Goal: Information Seeking & Learning: Learn about a topic

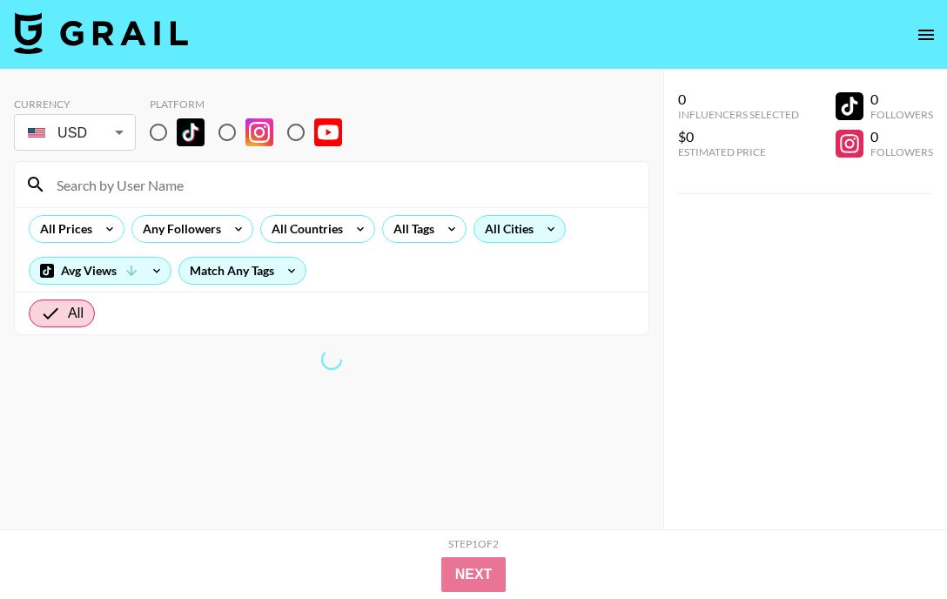
click at [508, 239] on div "All Cities" at bounding box center [505, 229] width 63 height 26
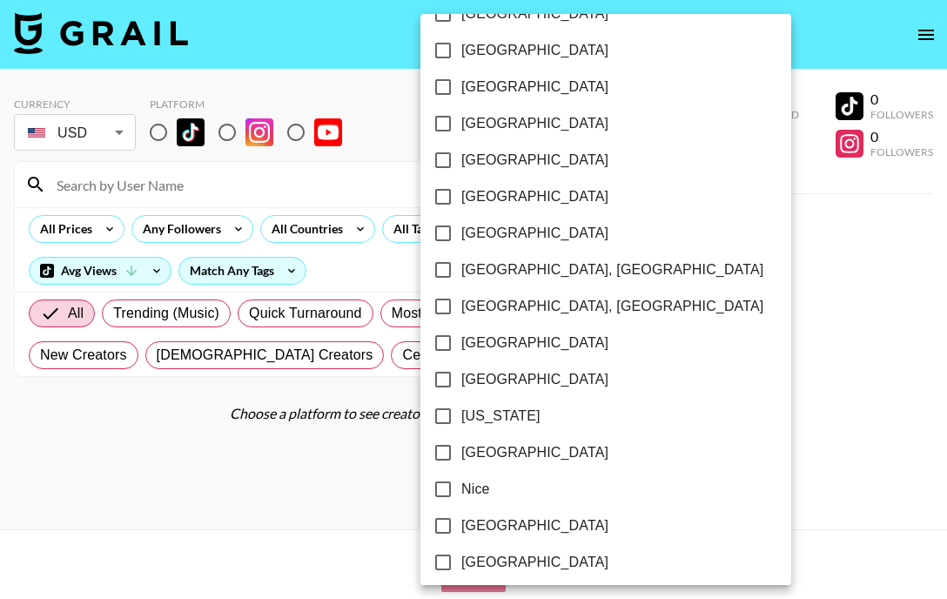
scroll to position [1498, 0]
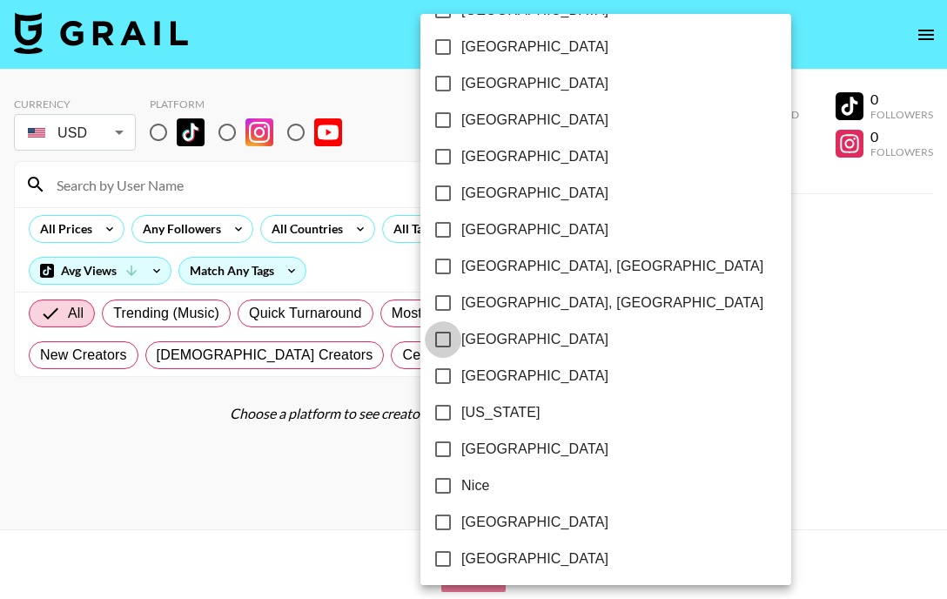
click at [436, 337] on input "[GEOGRAPHIC_DATA]" at bounding box center [443, 339] width 37 height 37
checkbox input "true"
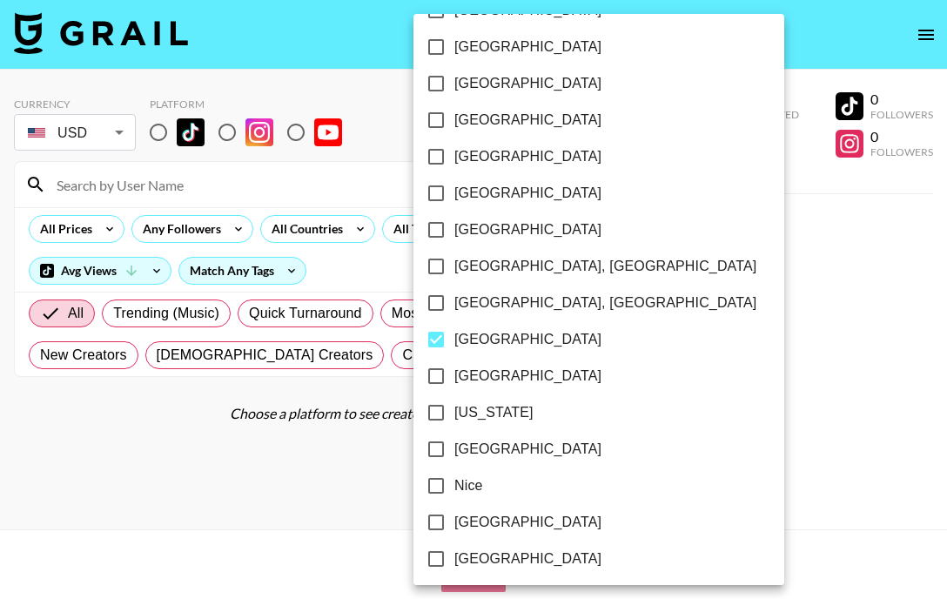
click at [645, 271] on div at bounding box center [473, 299] width 947 height 599
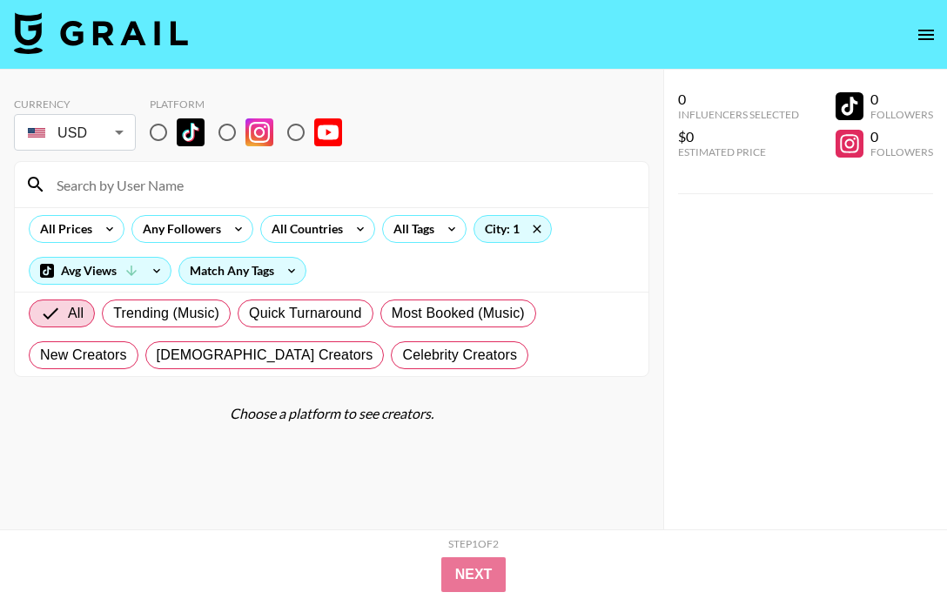
scroll to position [70, 0]
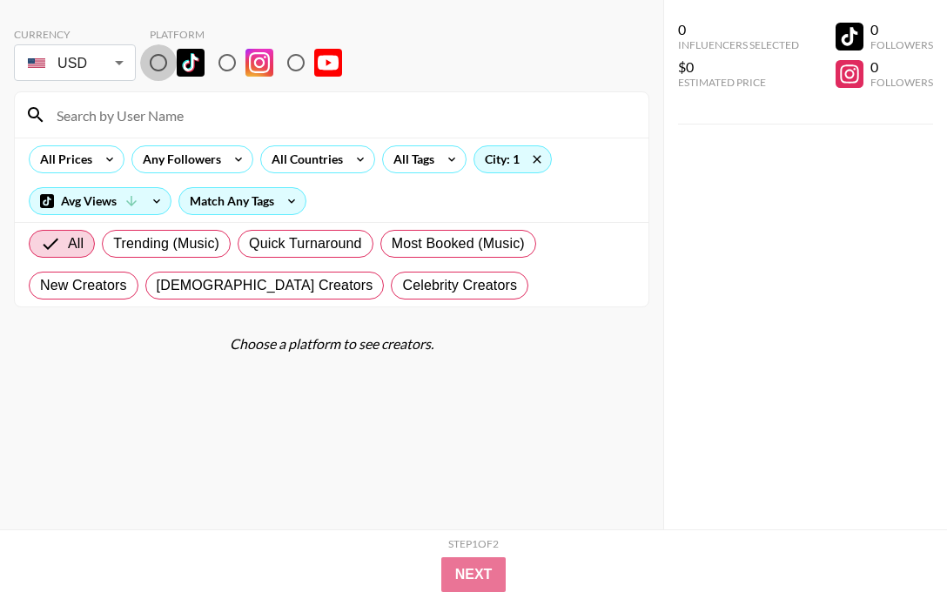
click at [162, 57] on input "radio" at bounding box center [158, 62] width 37 height 37
radio input "true"
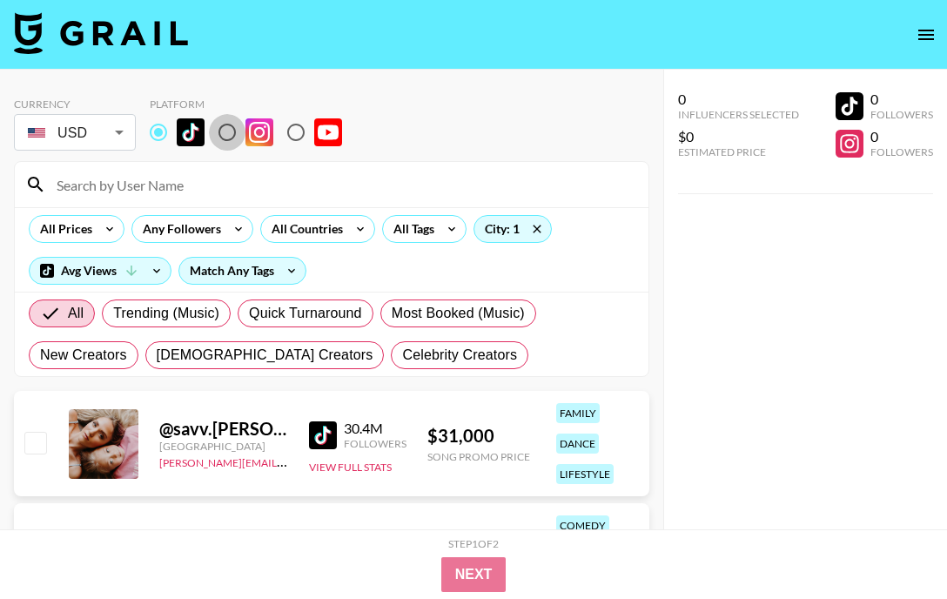
click at [229, 117] on input "radio" at bounding box center [227, 132] width 37 height 37
radio input "true"
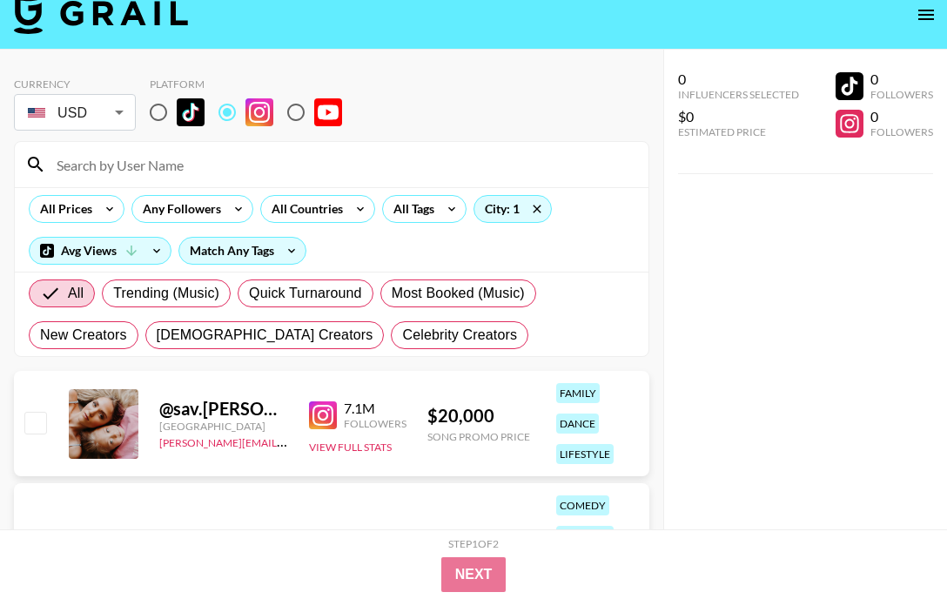
scroll to position [25, 0]
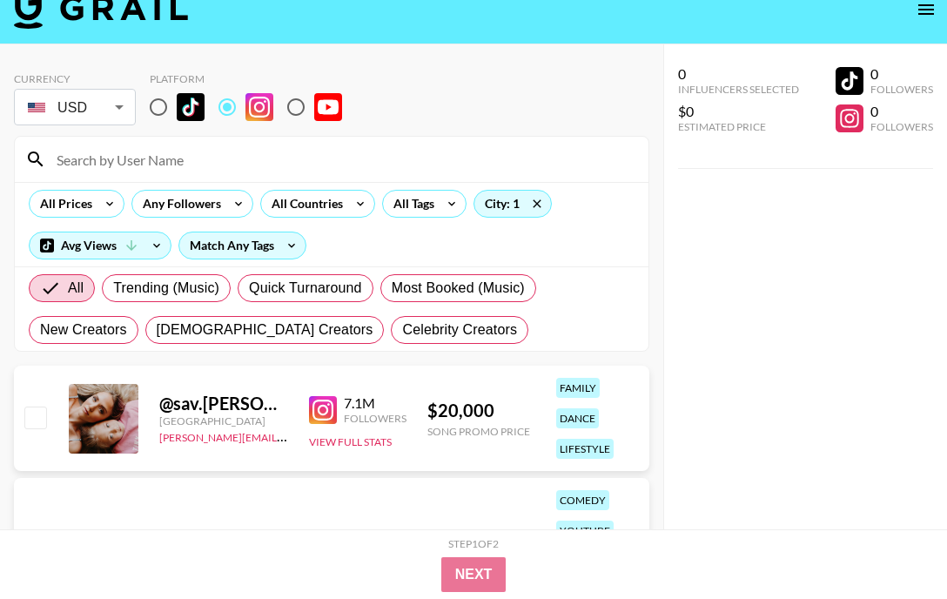
click at [164, 102] on input "radio" at bounding box center [158, 107] width 37 height 37
radio input "true"
click at [230, 105] on input "radio" at bounding box center [227, 107] width 37 height 37
radio input "true"
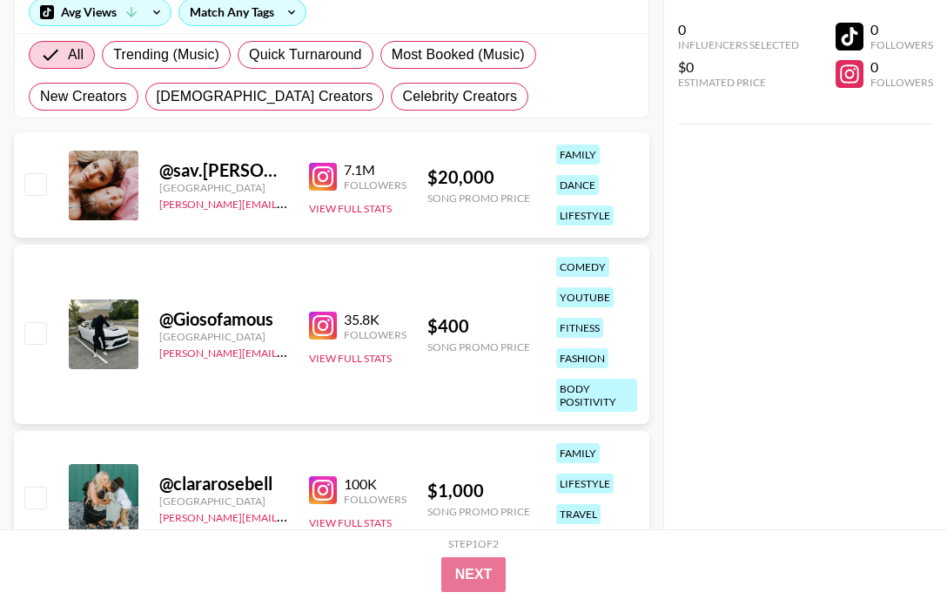
scroll to position [438, 0]
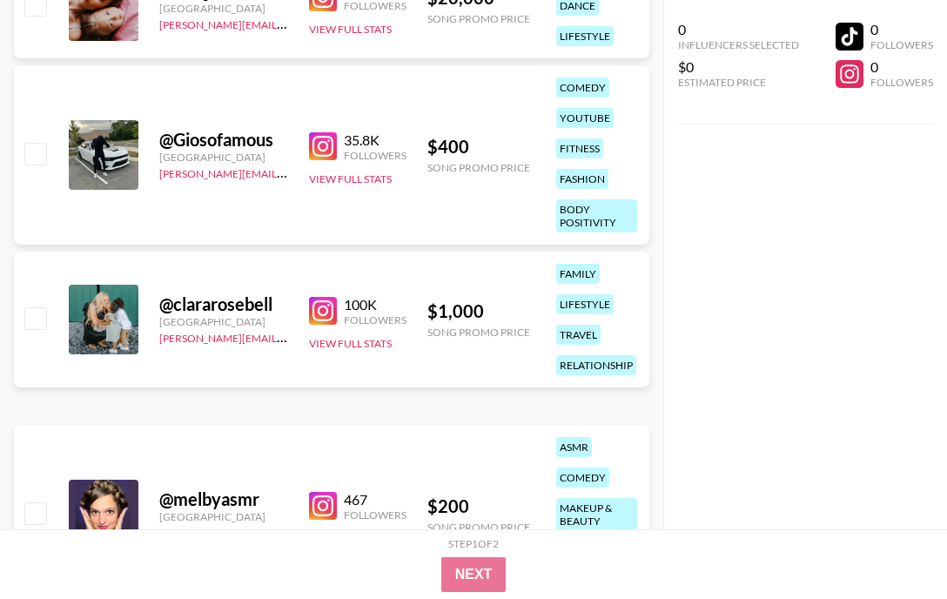
click at [277, 306] on div "@ clararosebell" at bounding box center [223, 304] width 129 height 22
click at [337, 308] on link at bounding box center [326, 311] width 35 height 28
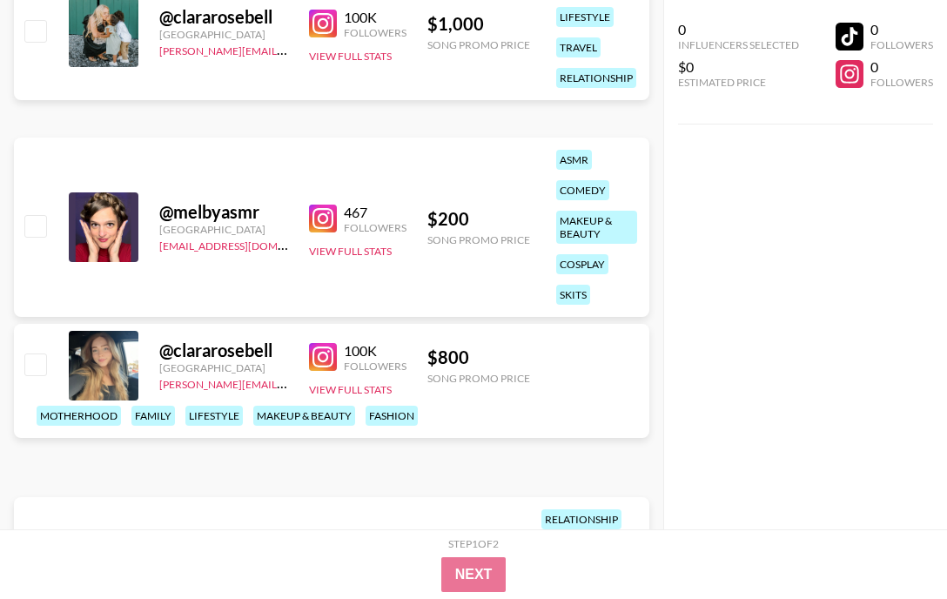
scroll to position [1218, 0]
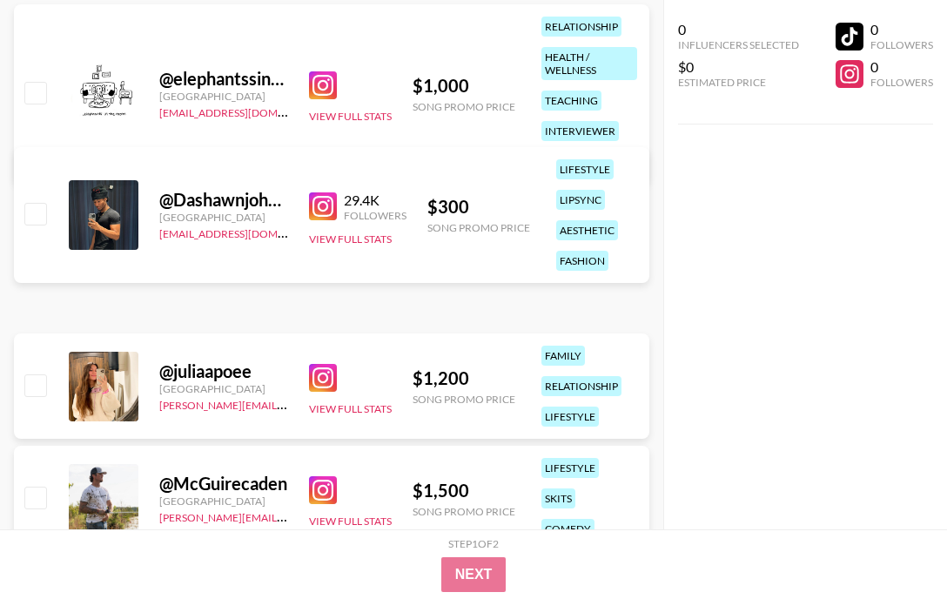
click at [327, 83] on img at bounding box center [323, 85] width 28 height 28
click at [319, 377] on img at bounding box center [323, 378] width 28 height 28
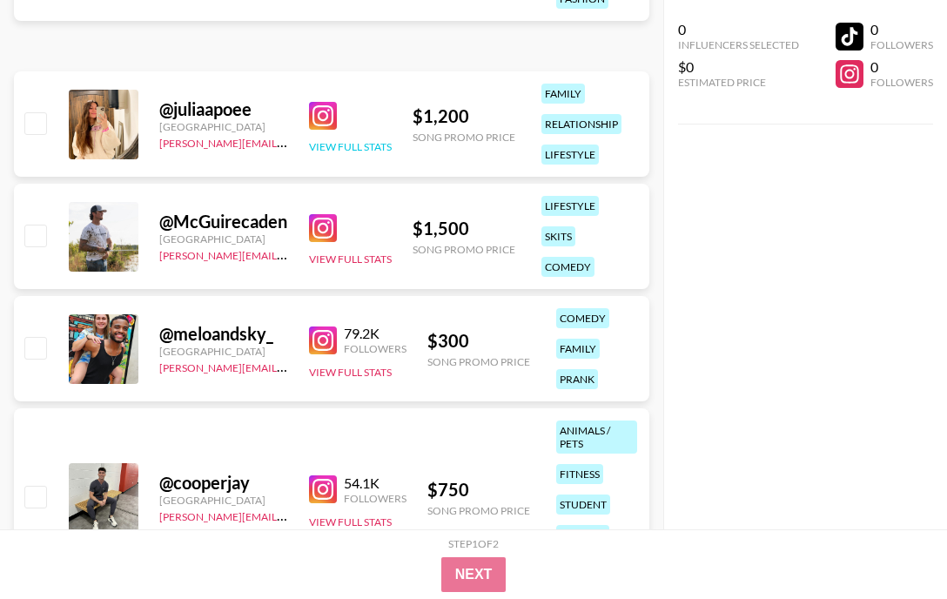
scroll to position [1500, 0]
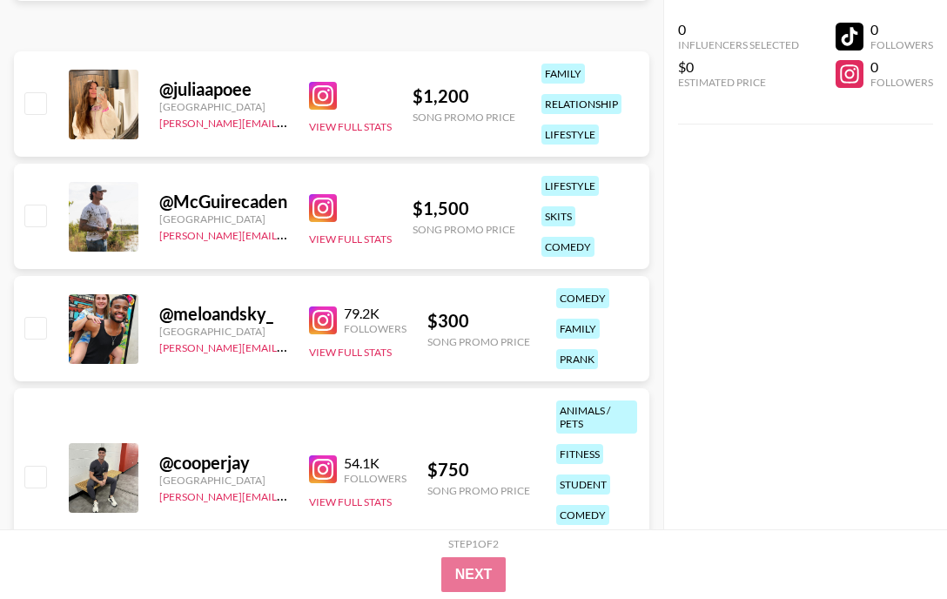
click at [330, 204] on img at bounding box center [323, 208] width 28 height 28
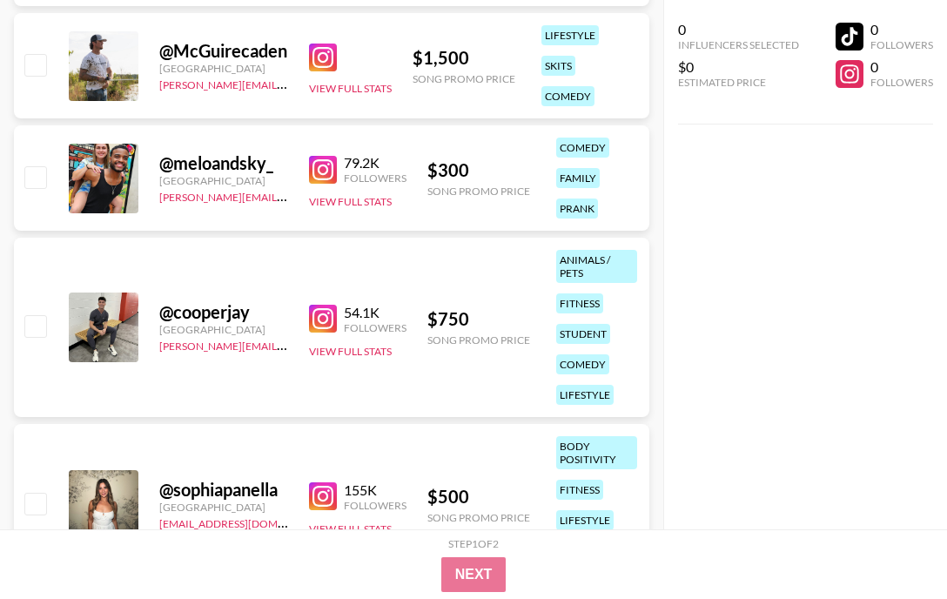
scroll to position [1652, 0]
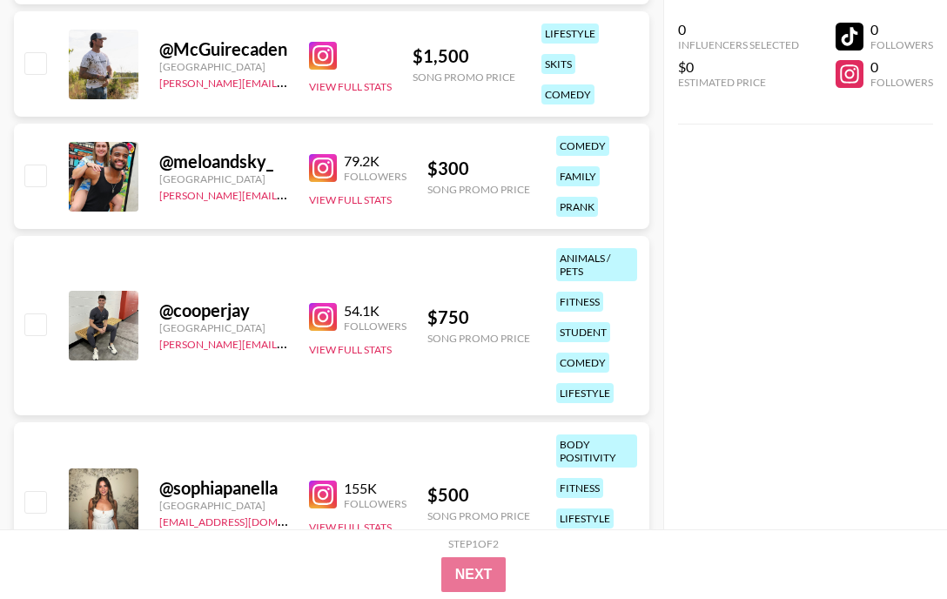
click at [326, 163] on img at bounding box center [323, 168] width 28 height 28
click at [330, 312] on img at bounding box center [323, 317] width 28 height 28
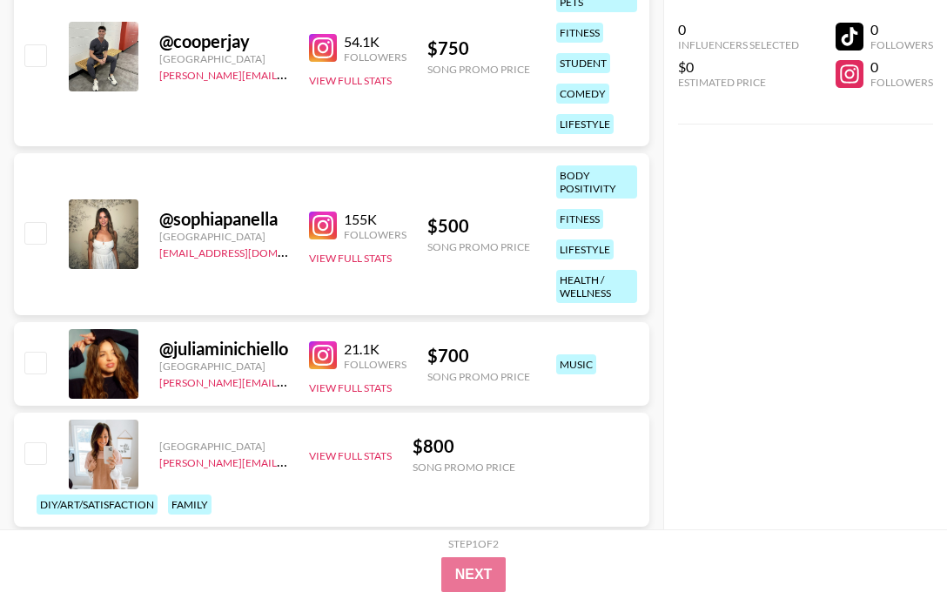
scroll to position [1919, 0]
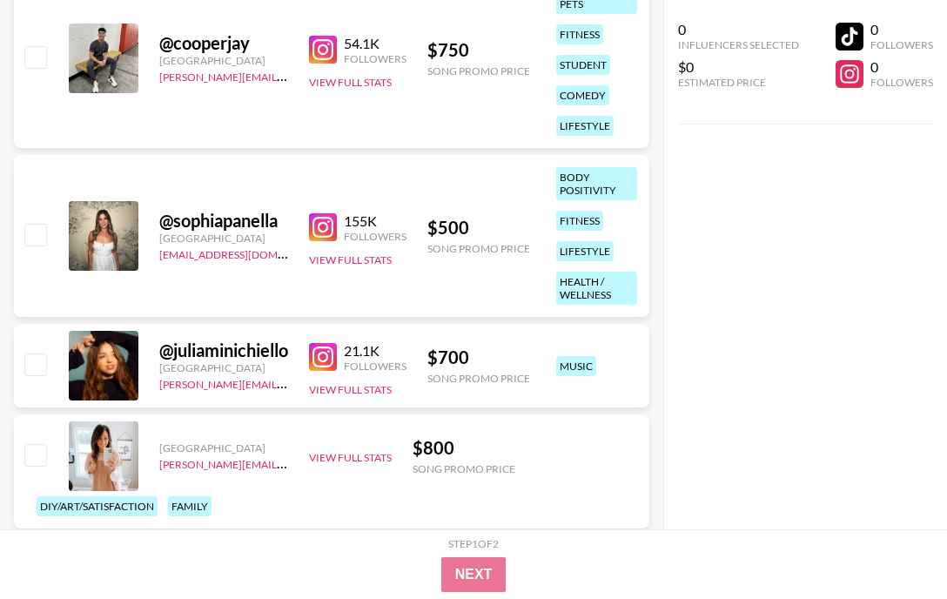
click at [323, 218] on img at bounding box center [323, 227] width 28 height 28
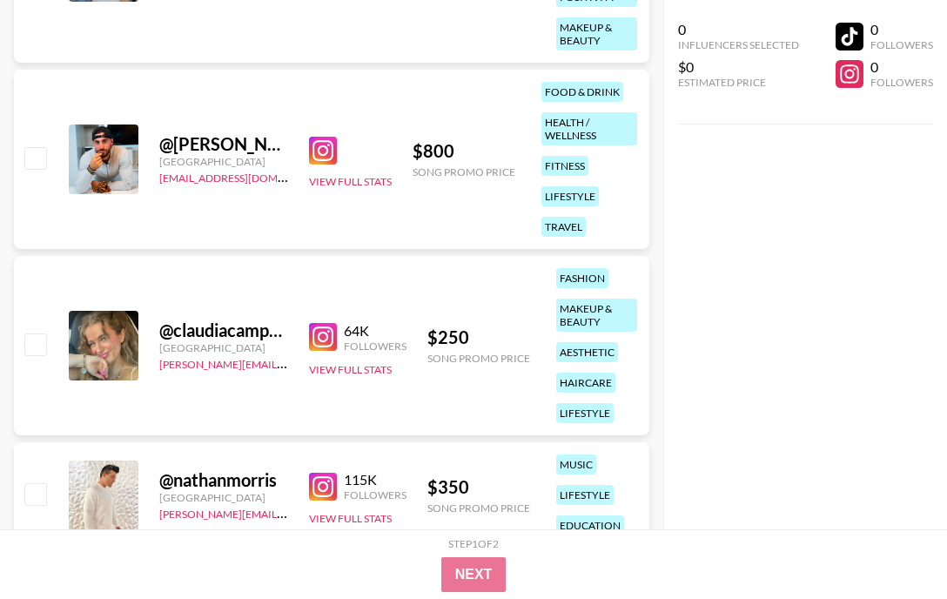
scroll to position [2732, 0]
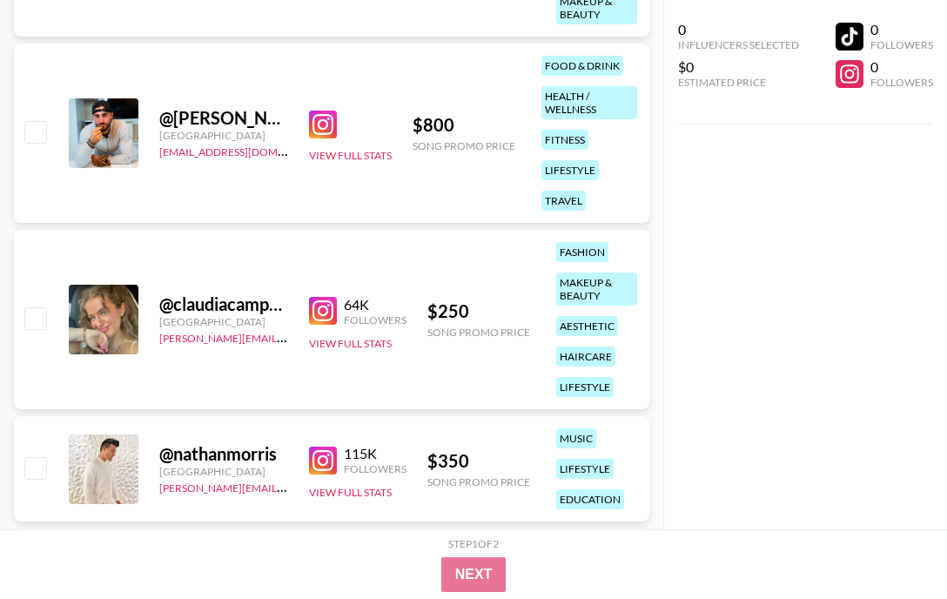
click at [326, 127] on img at bounding box center [323, 125] width 28 height 28
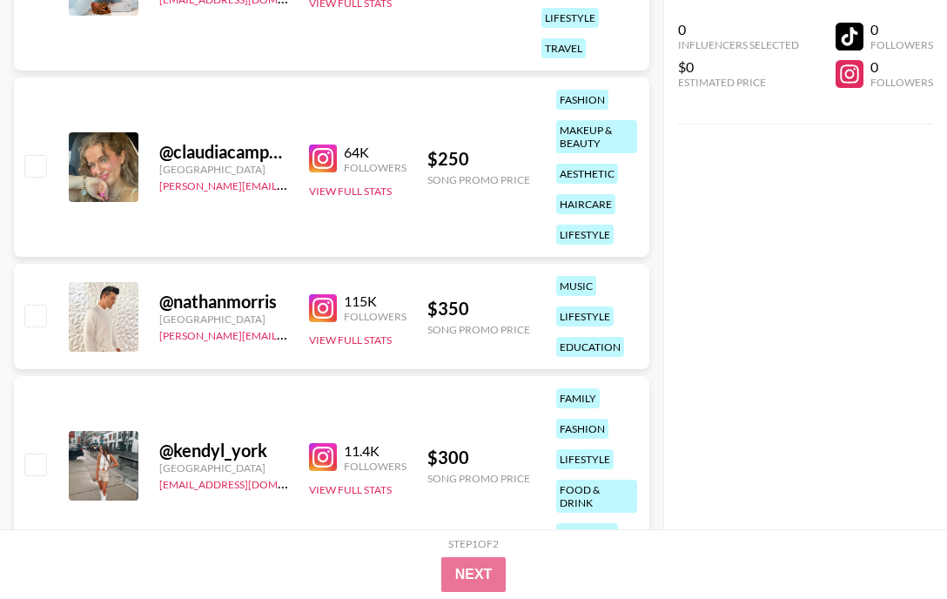
scroll to position [2886, 0]
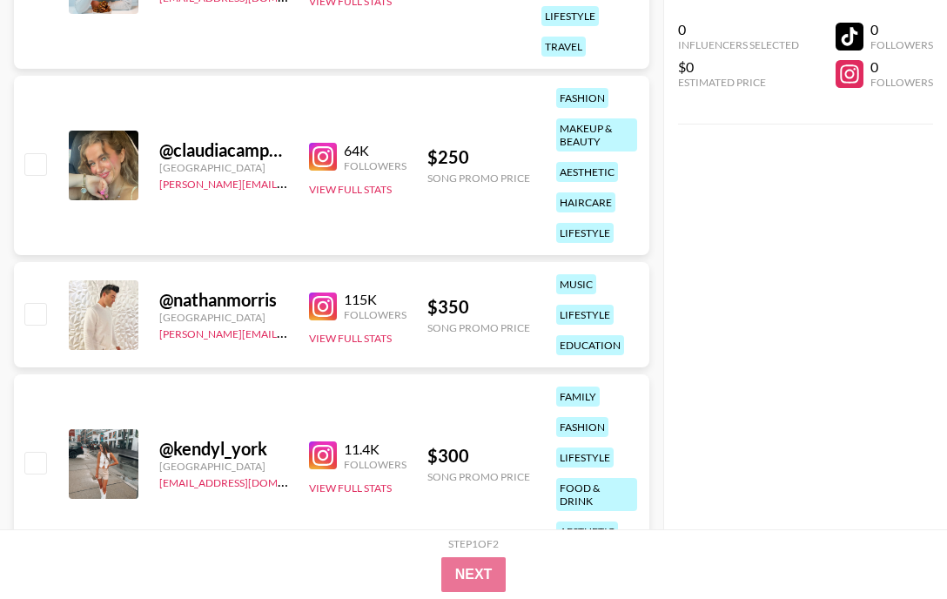
click at [324, 304] on img at bounding box center [323, 306] width 28 height 28
click at [327, 446] on img at bounding box center [323, 455] width 28 height 28
click at [337, 158] on link at bounding box center [326, 157] width 35 height 28
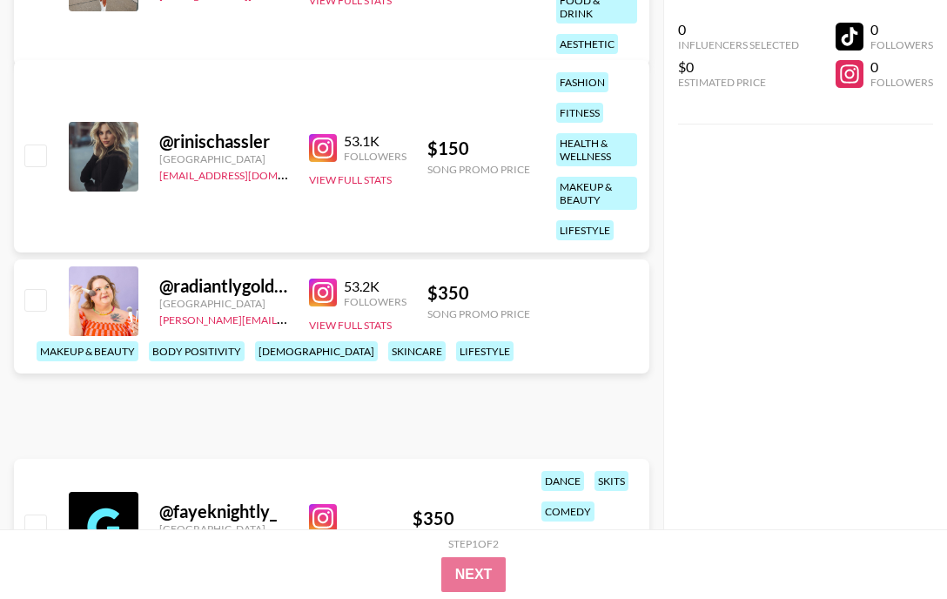
scroll to position [3370, 0]
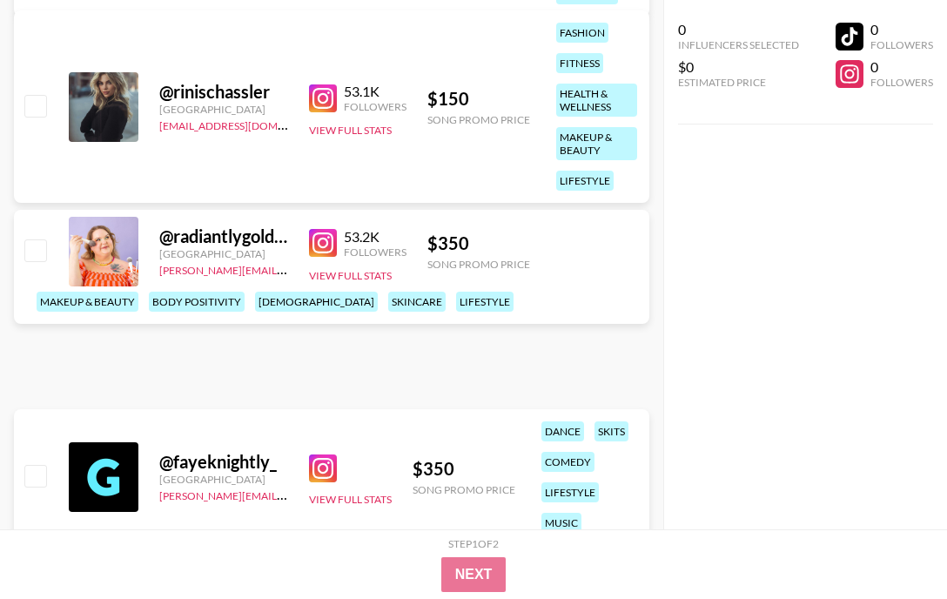
click at [324, 78] on div "53.1K Followers View Full Stats" at bounding box center [357, 107] width 97 height 62
click at [326, 91] on img at bounding box center [323, 98] width 28 height 28
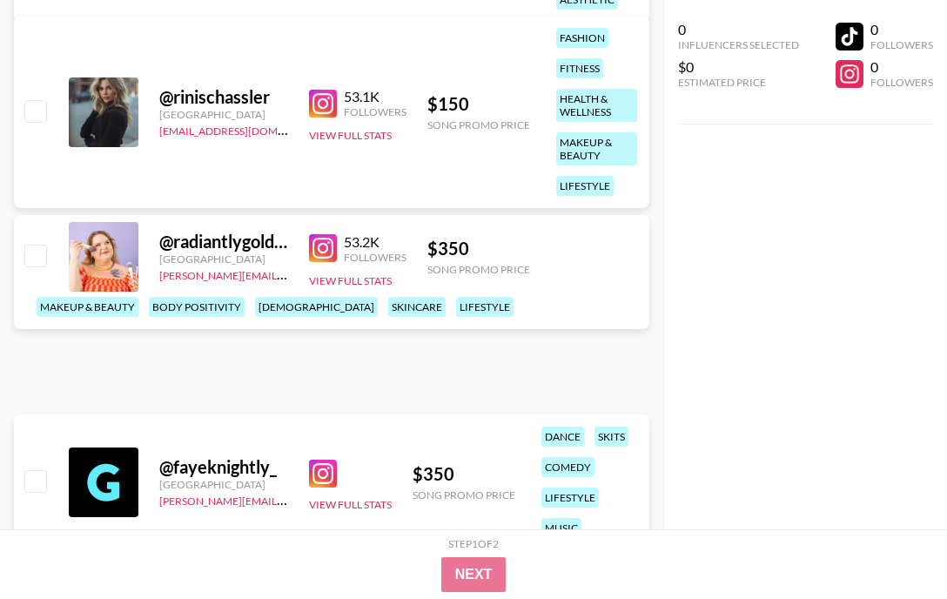
scroll to position [3435, 0]
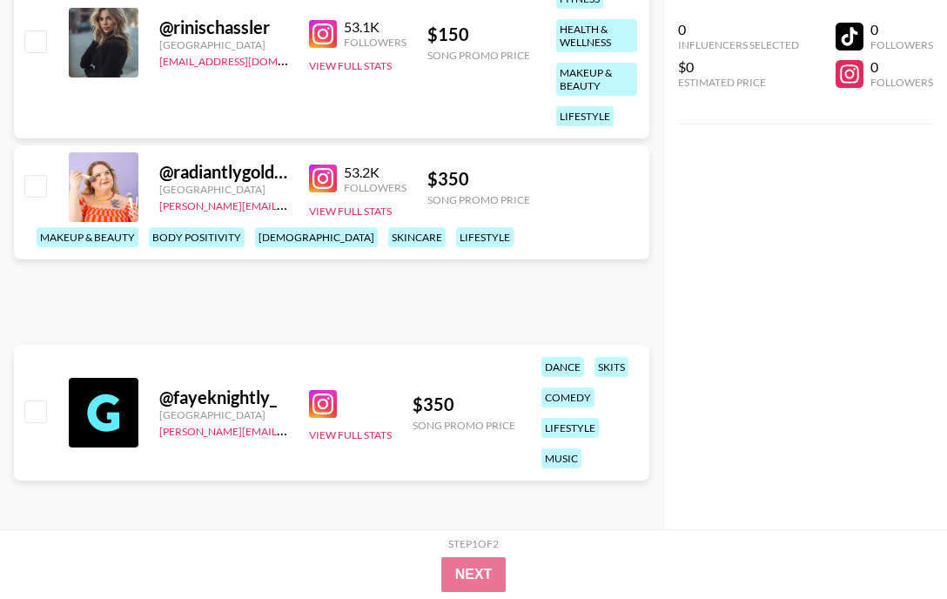
click at [319, 192] on img at bounding box center [323, 179] width 28 height 28
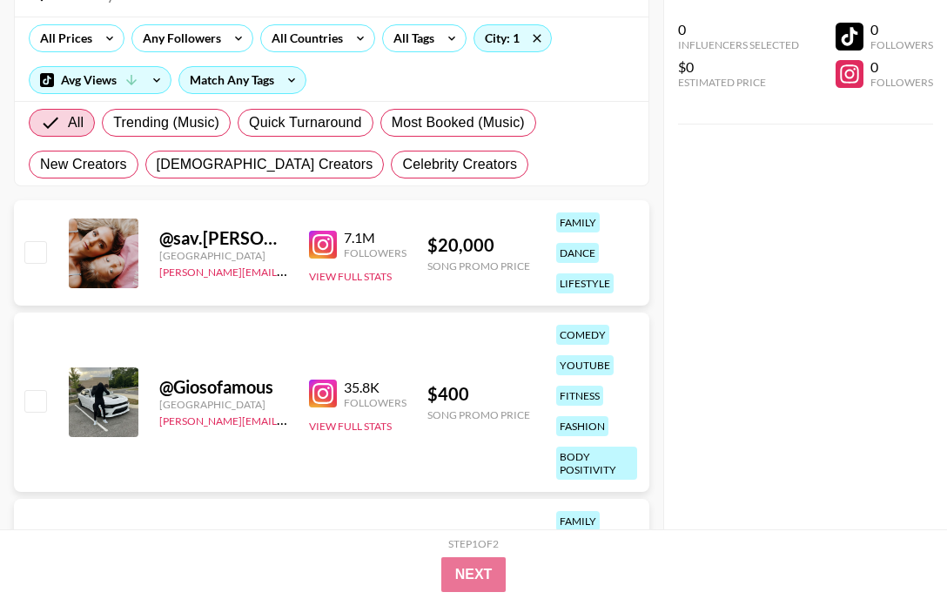
scroll to position [0, 0]
